Goal: Task Accomplishment & Management: Use online tool/utility

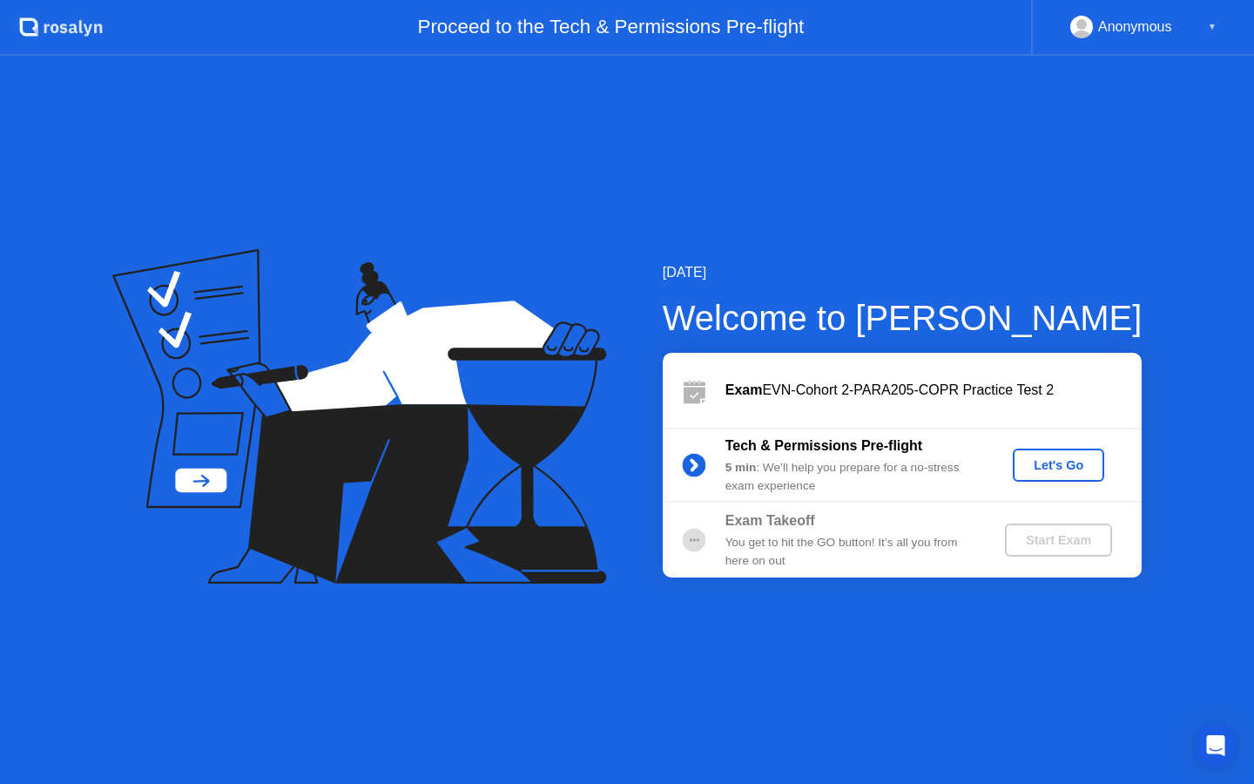
click at [1070, 458] on div "Let's Go" at bounding box center [1058, 465] width 77 height 14
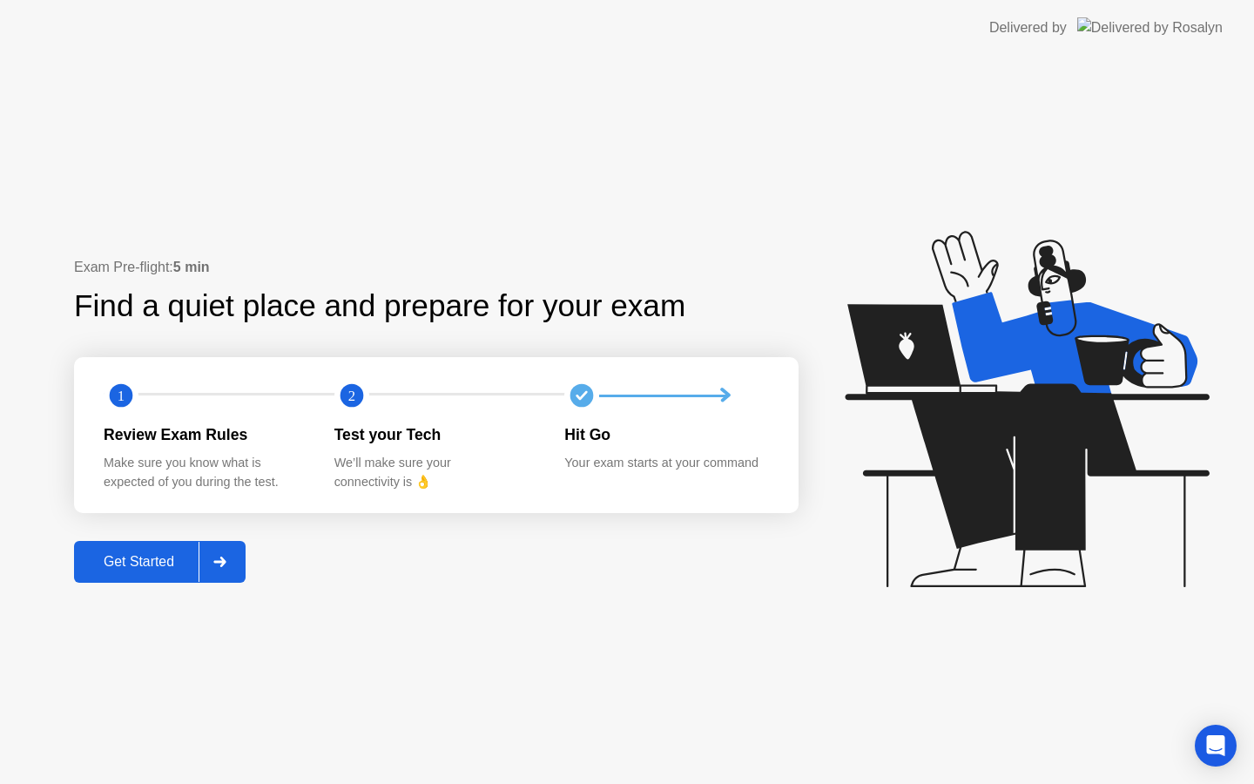
click at [155, 554] on div "Get Started" at bounding box center [138, 562] width 119 height 16
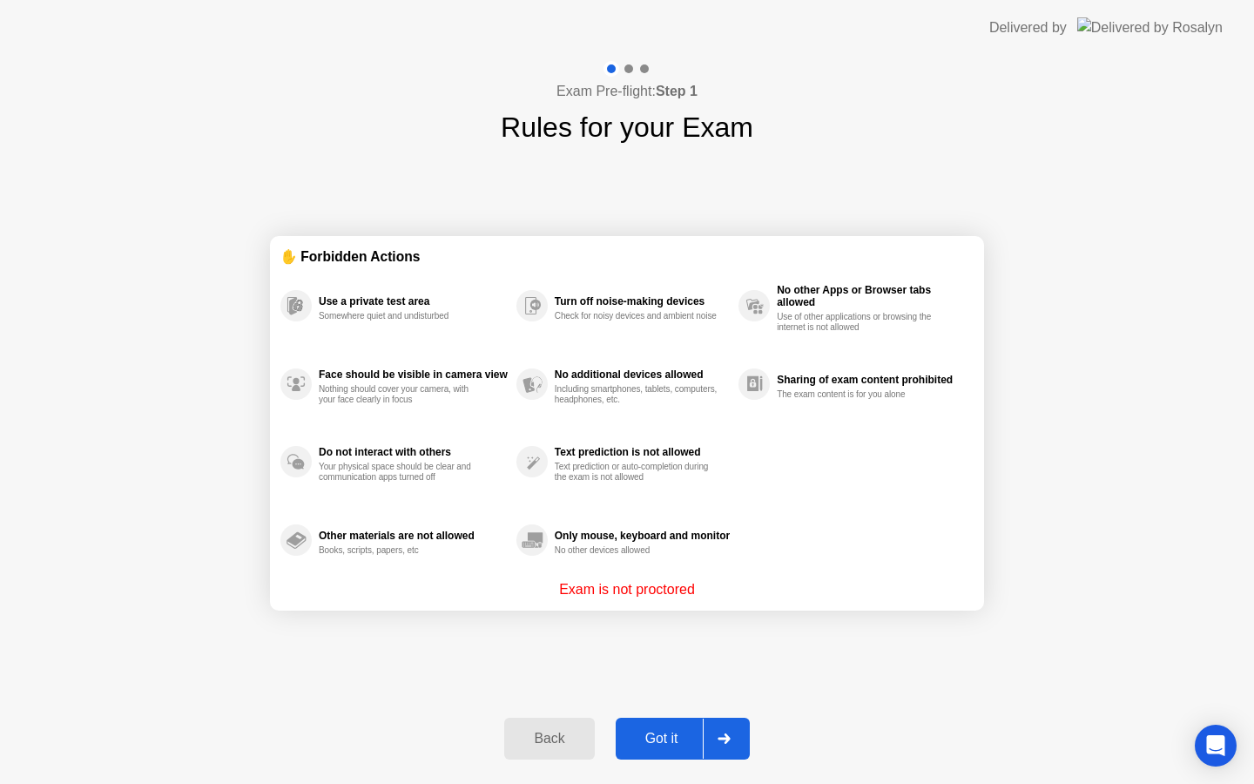
click at [661, 735] on div "Got it" at bounding box center [662, 738] width 82 height 16
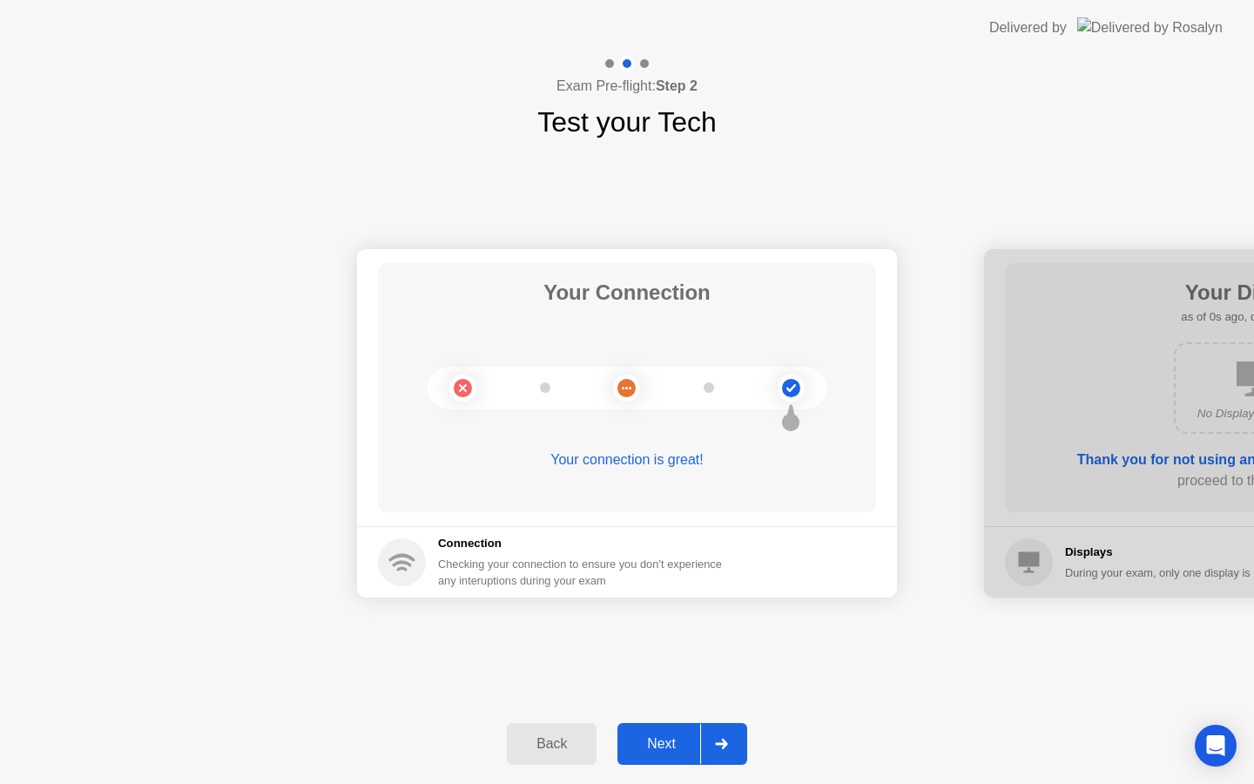
click at [661, 736] on div "Next" at bounding box center [661, 744] width 77 height 16
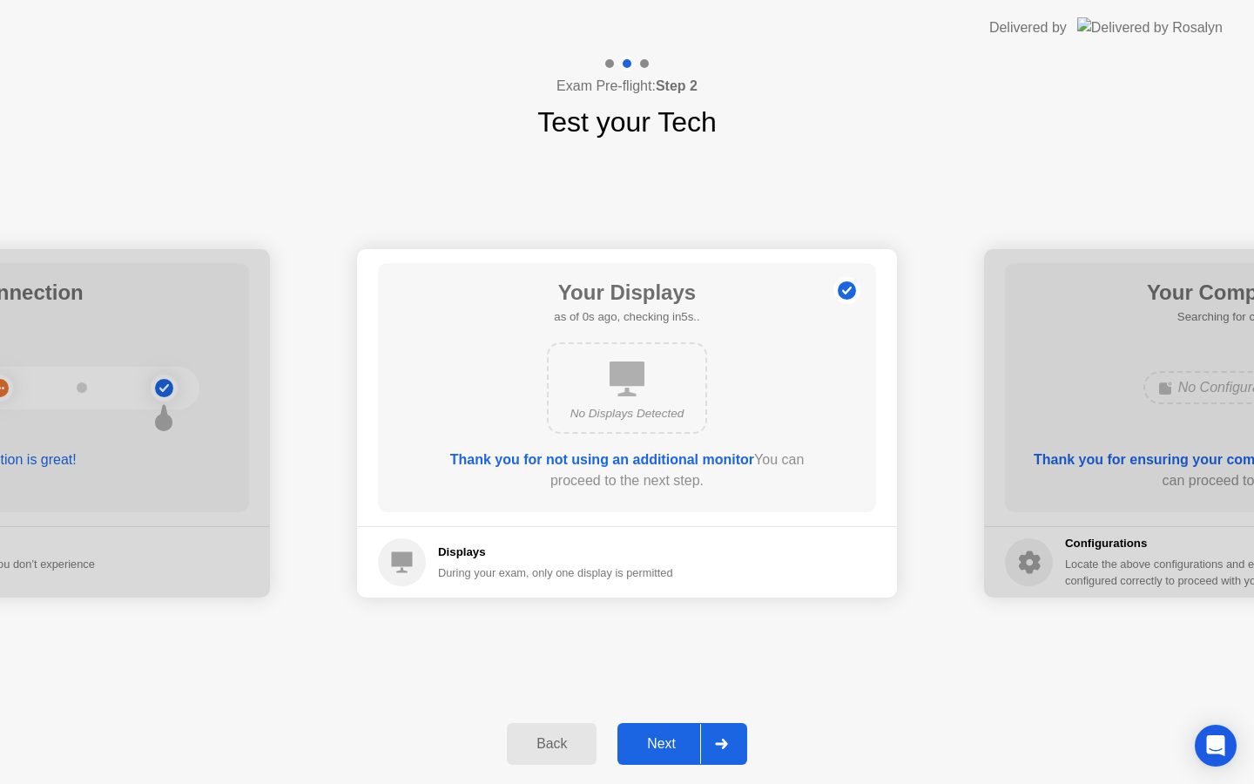
click at [661, 736] on div "Next" at bounding box center [661, 744] width 77 height 16
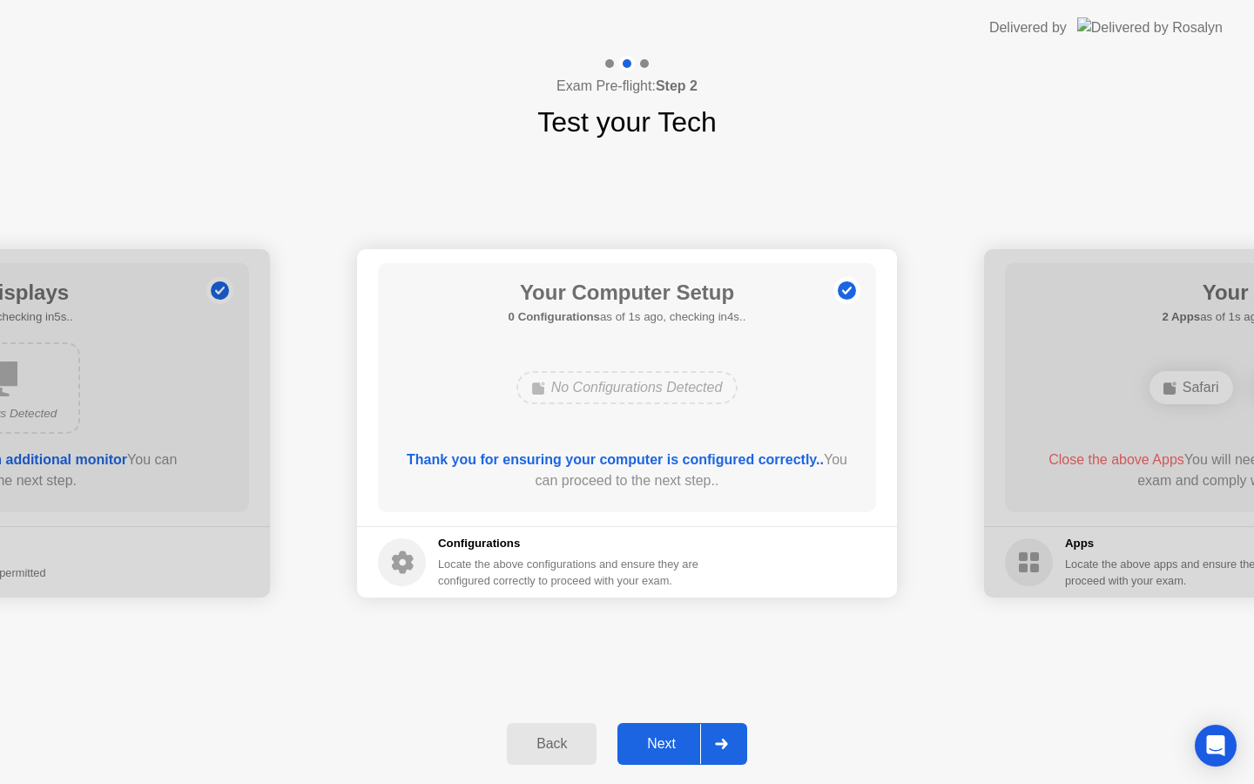
click at [661, 736] on div "Next" at bounding box center [661, 744] width 77 height 16
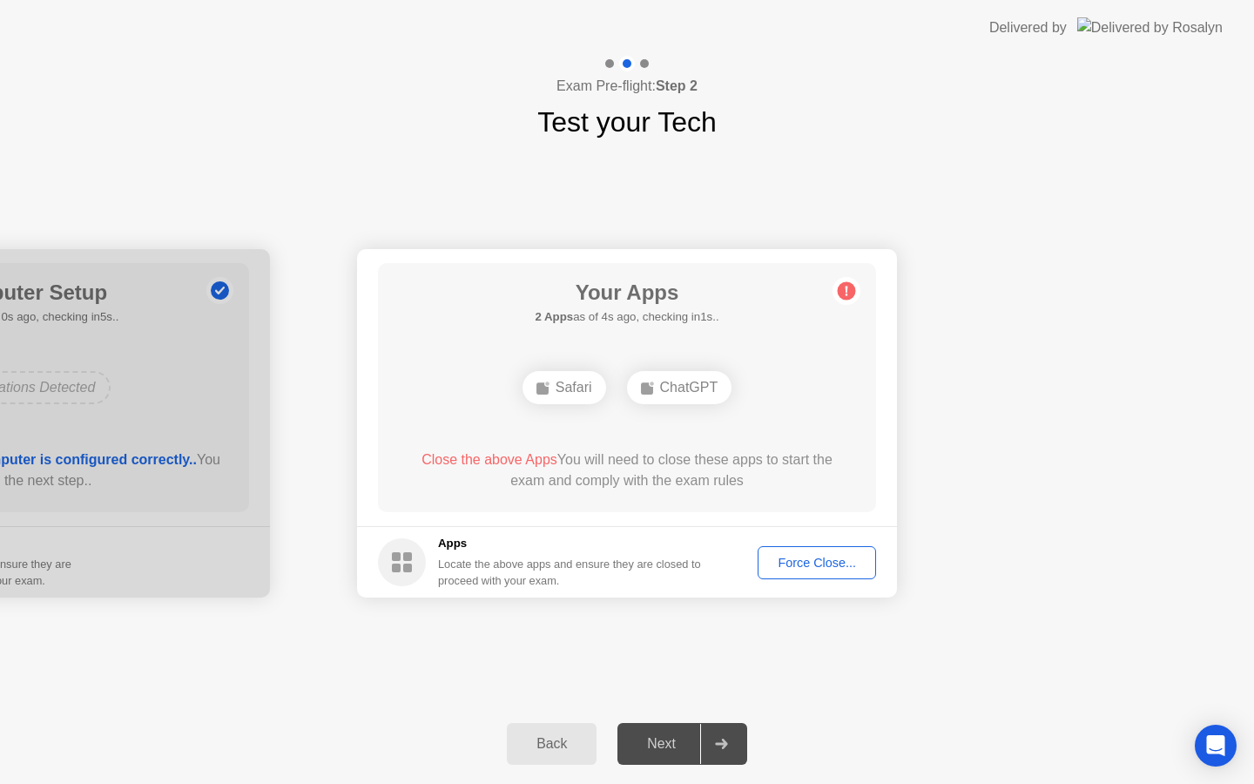
click at [536, 460] on span "Close the above Apps" at bounding box center [489, 459] width 136 height 15
click at [641, 475] on div "Close the above Apps You will need to close these apps to start the exam and co…" at bounding box center [627, 470] width 448 height 42
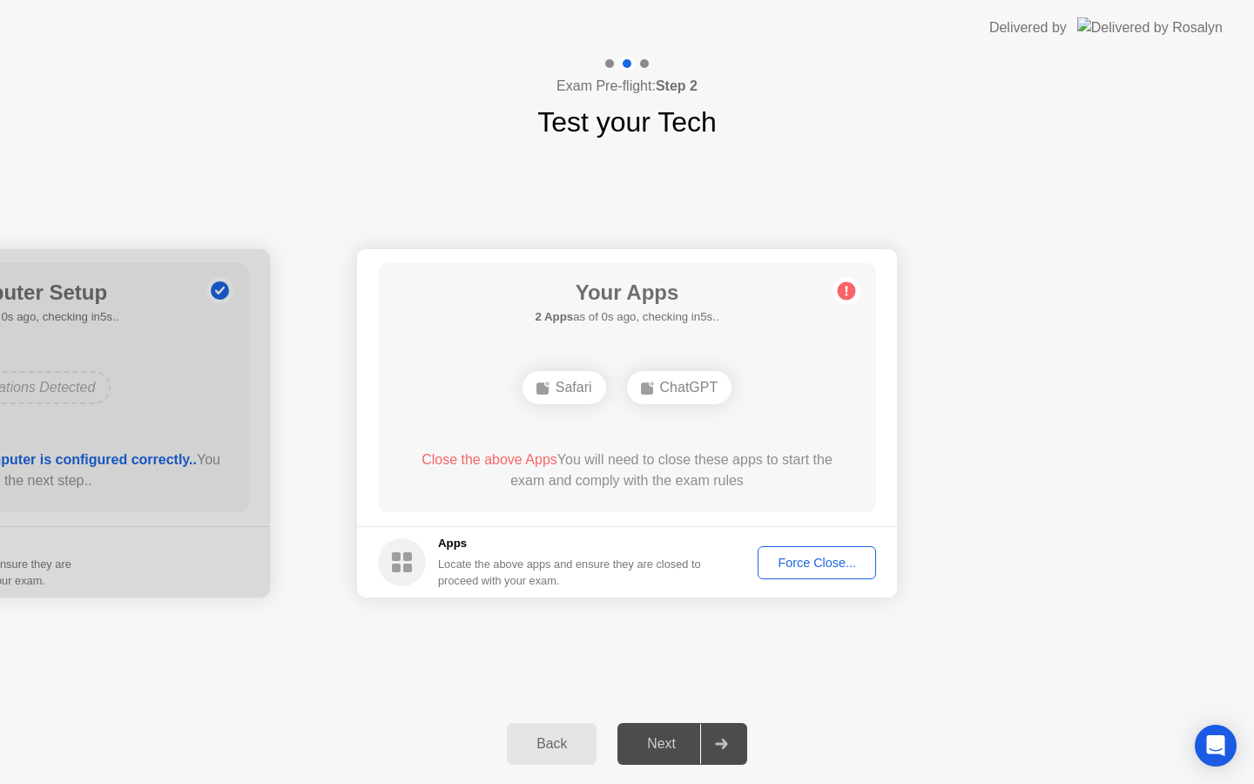
click at [641, 475] on div "Close the above Apps You will need to close these apps to start the exam and co…" at bounding box center [627, 470] width 448 height 42
click at [817, 569] on div "Force Close..." at bounding box center [817, 562] width 106 height 14
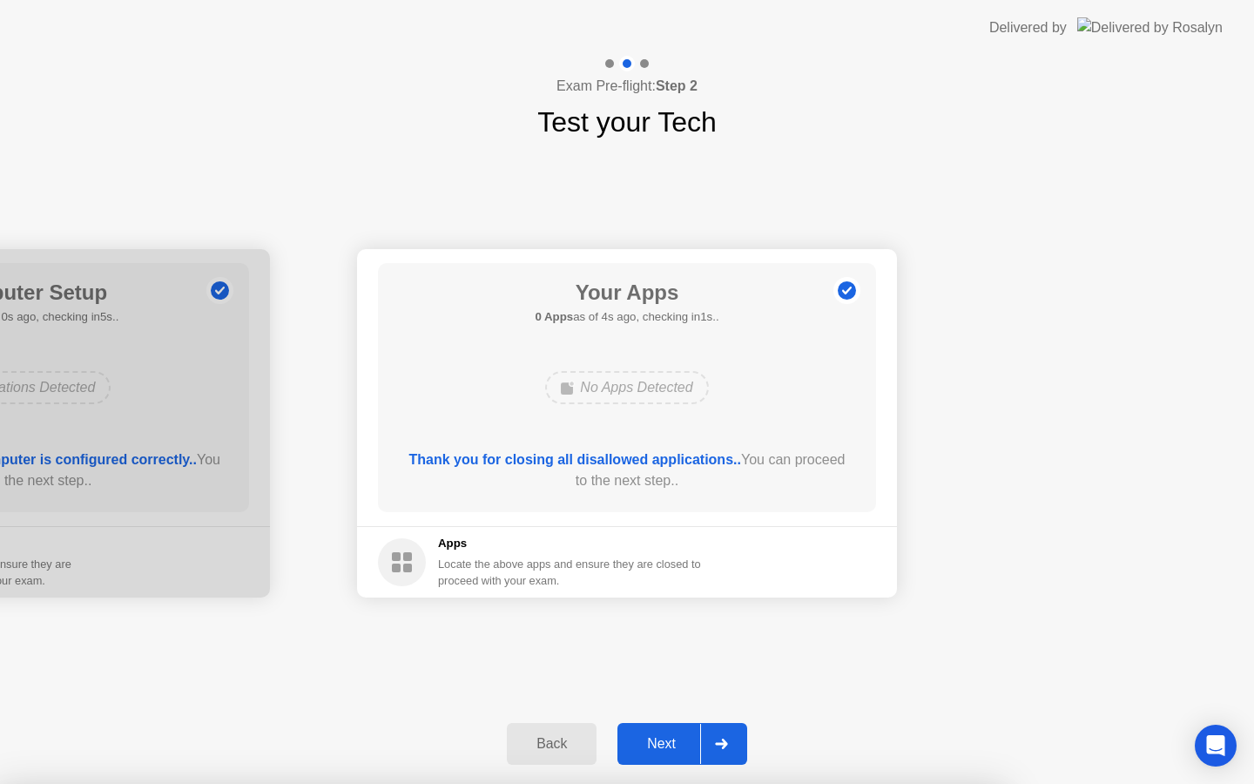
click at [791, 783] on div at bounding box center [627, 784] width 1254 height 0
click at [660, 744] on div "Next" at bounding box center [661, 744] width 77 height 16
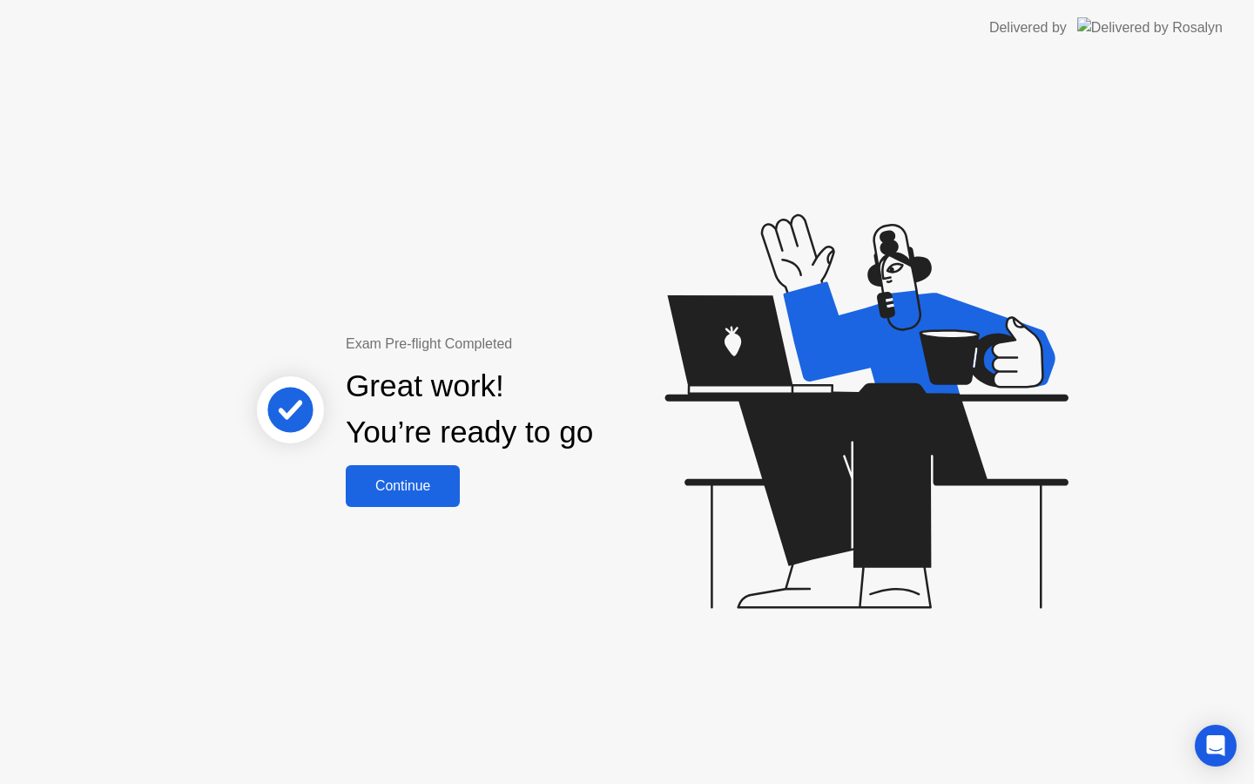
click at [427, 487] on div "Continue" at bounding box center [403, 486] width 104 height 16
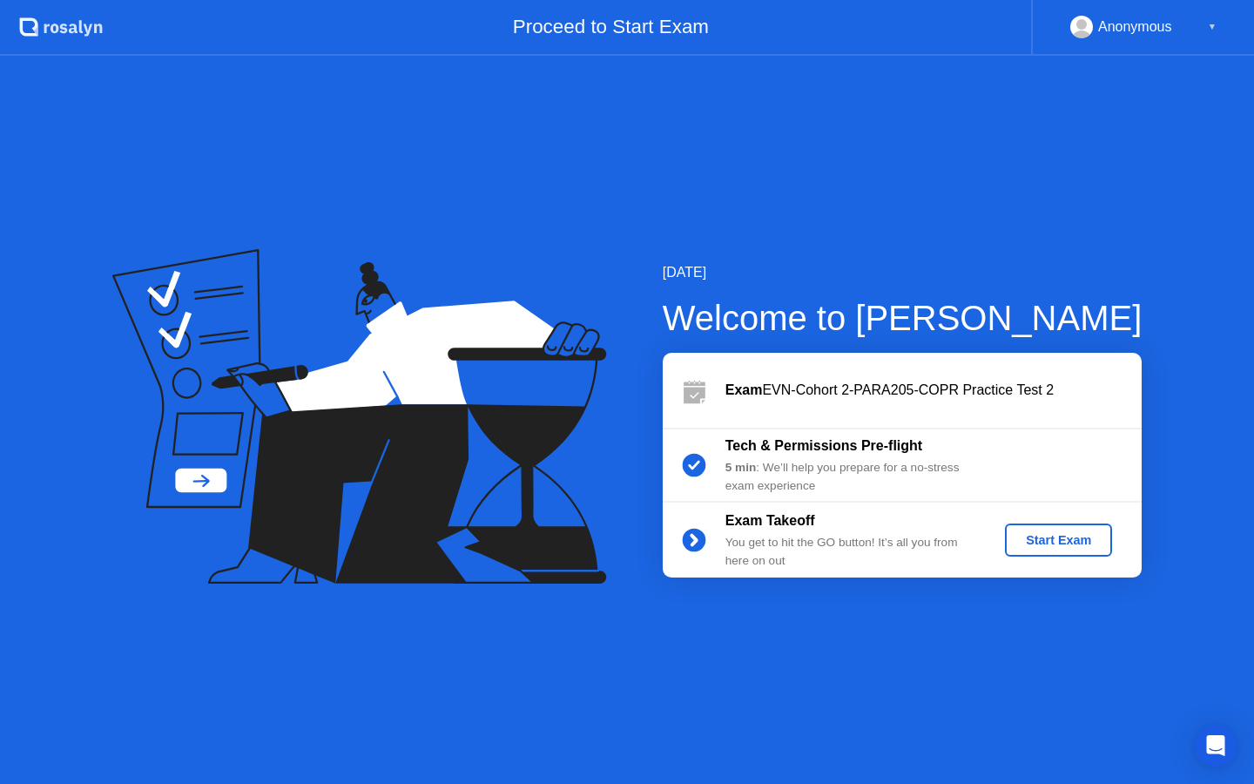
click at [1067, 535] on div "Start Exam" at bounding box center [1058, 540] width 93 height 14
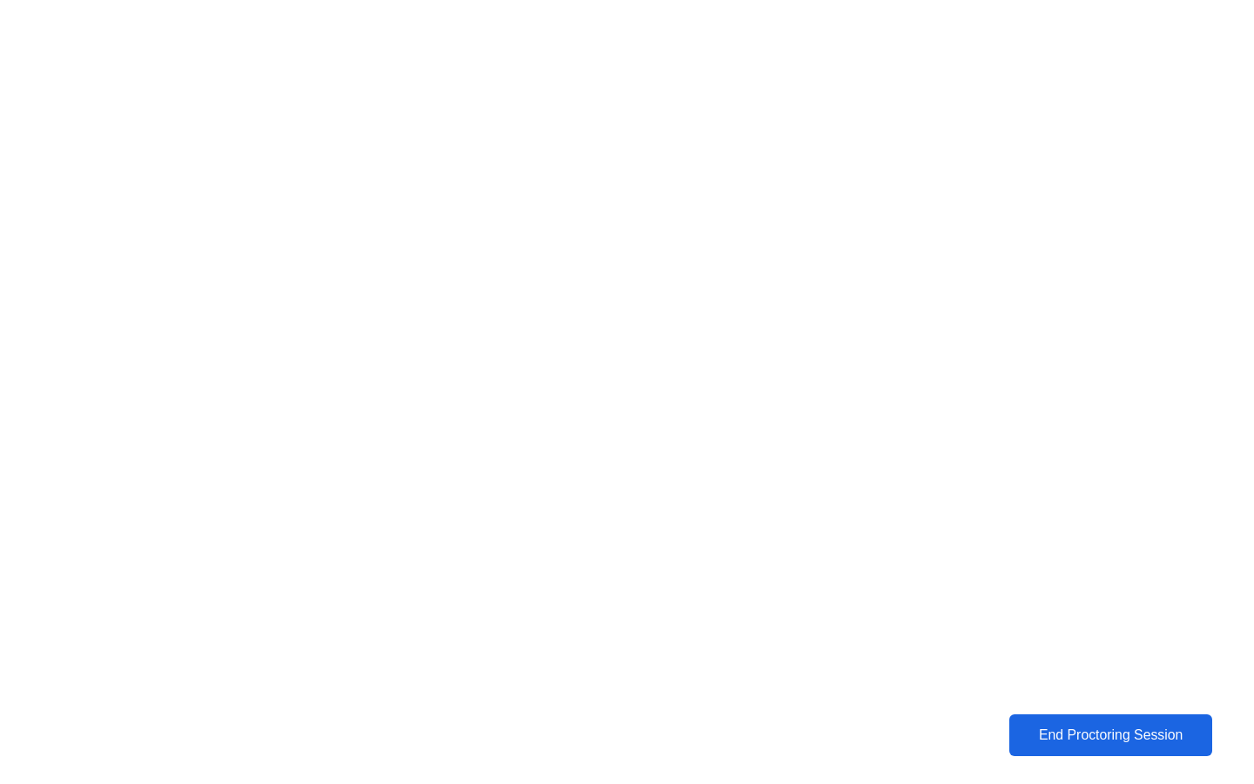
click at [1110, 732] on div "End Proctoring Session" at bounding box center [1110, 735] width 194 height 16
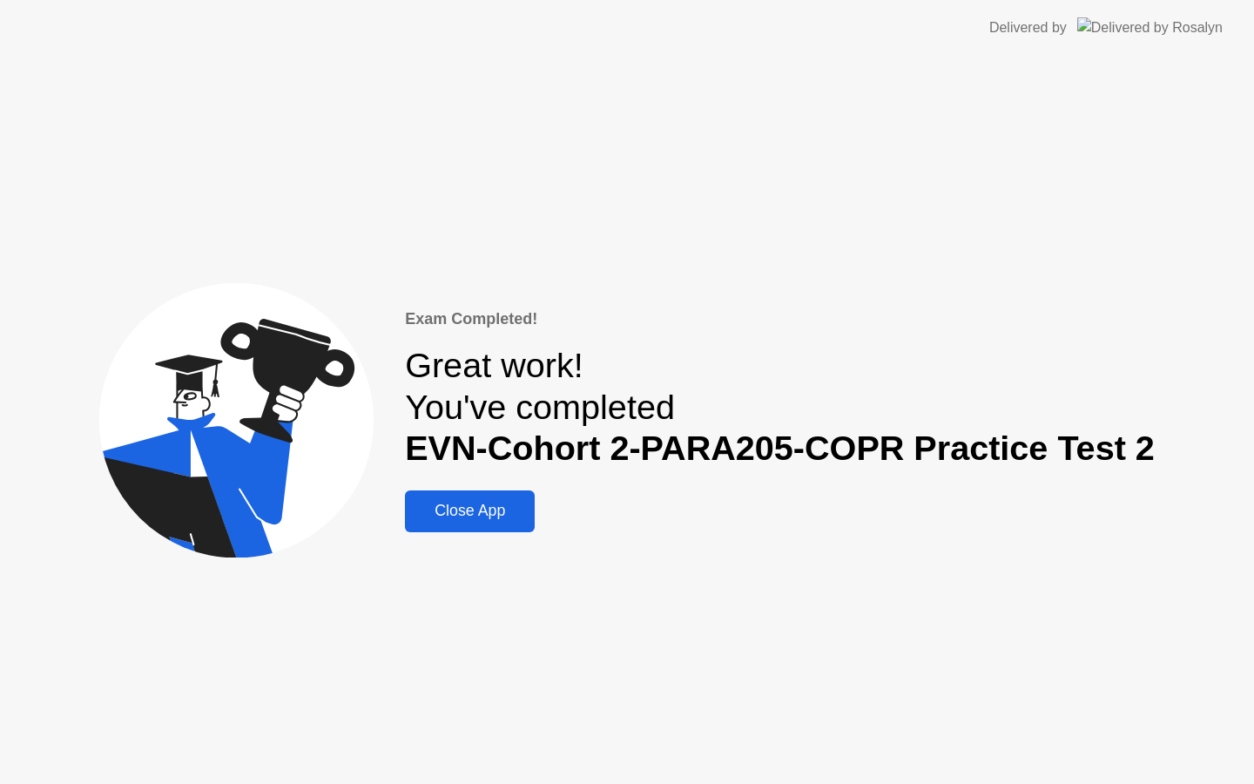
click at [478, 520] on div "Close App" at bounding box center [469, 510] width 119 height 18
